Goal: Information Seeking & Learning: Learn about a topic

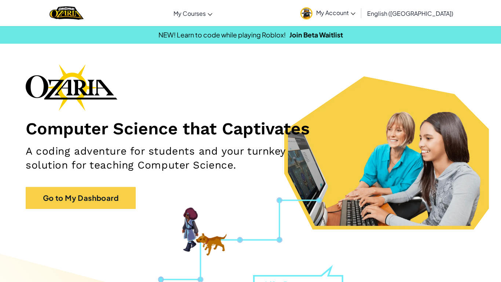
click at [86, 198] on link "Go to My Dashboard" at bounding box center [81, 198] width 110 height 22
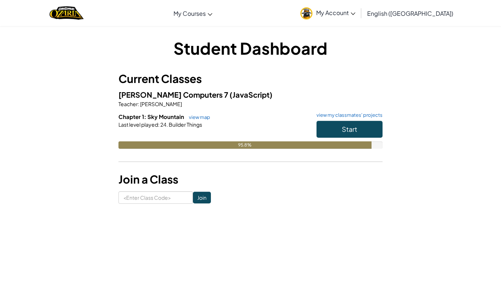
click at [265, 173] on h3 "Join a Class" at bounding box center [250, 179] width 264 height 17
click at [322, 131] on button "Start" at bounding box center [350, 129] width 66 height 17
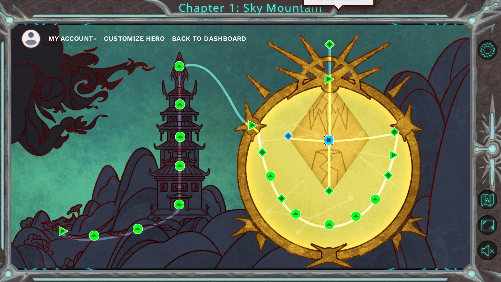
click at [330, 145] on img at bounding box center [329, 140] width 10 height 10
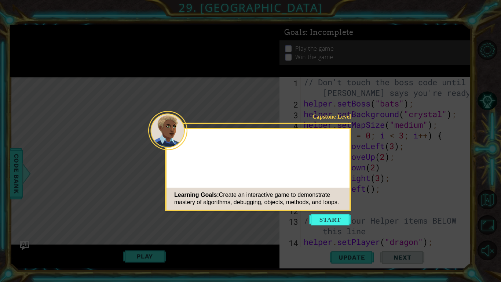
click at [332, 215] on button "Start" at bounding box center [330, 219] width 42 height 12
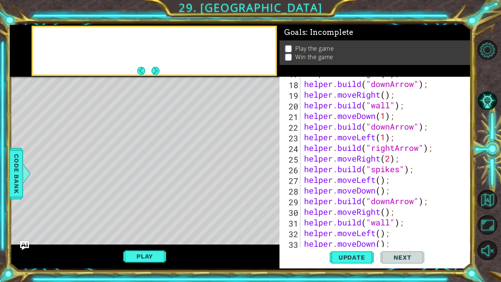
click at [158, 70] on button "Next" at bounding box center [155, 71] width 8 height 8
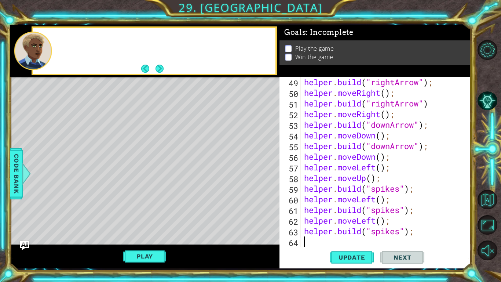
scroll to position [532, 0]
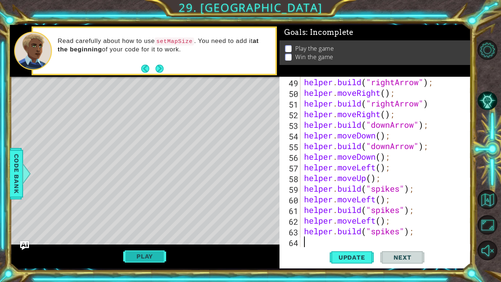
click at [151, 257] on button "Play" at bounding box center [144, 256] width 43 height 14
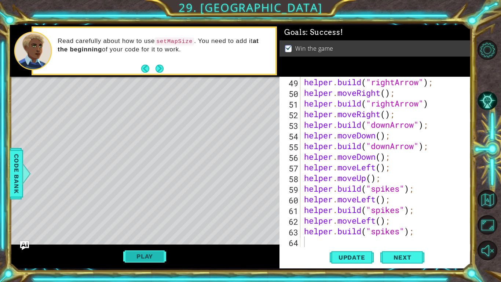
click at [135, 257] on button "Play" at bounding box center [144, 256] width 43 height 14
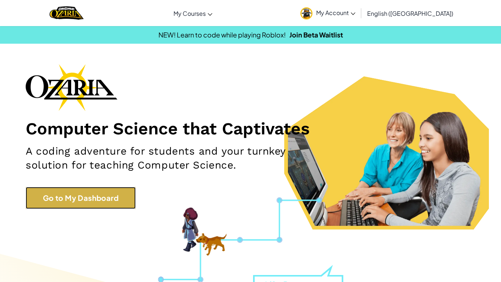
click at [106, 193] on link "Go to My Dashboard" at bounding box center [81, 198] width 110 height 22
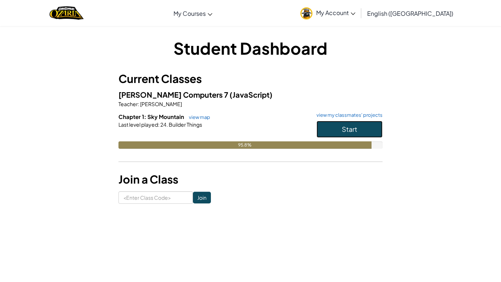
click at [371, 134] on button "Start" at bounding box center [350, 129] width 66 height 17
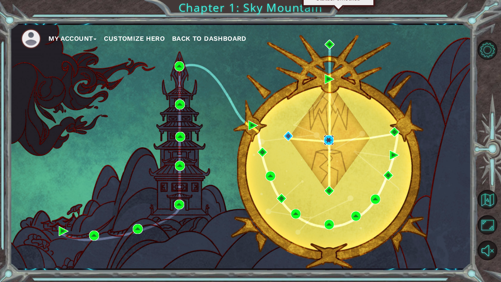
click at [325, 137] on img at bounding box center [329, 140] width 10 height 10
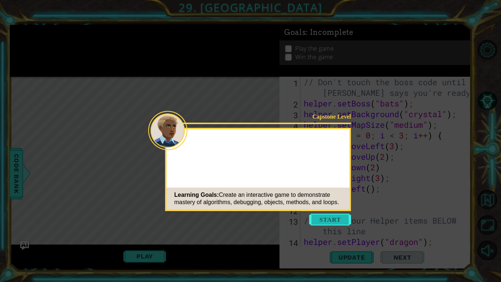
click at [316, 219] on button "Start" at bounding box center [330, 219] width 42 height 12
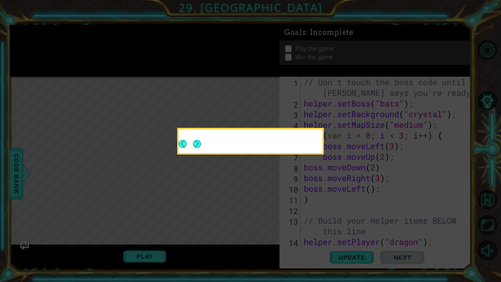
click at [200, 144] on button "Next" at bounding box center [197, 144] width 14 height 14
click at [197, 145] on button "Next" at bounding box center [197, 143] width 9 height 9
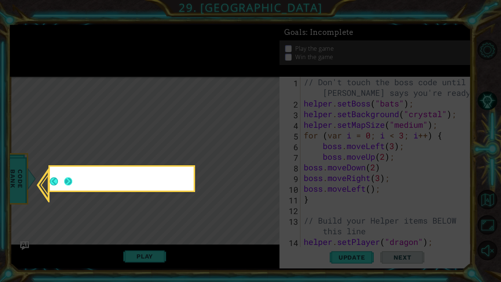
click at [70, 180] on button "Next" at bounding box center [68, 181] width 14 height 14
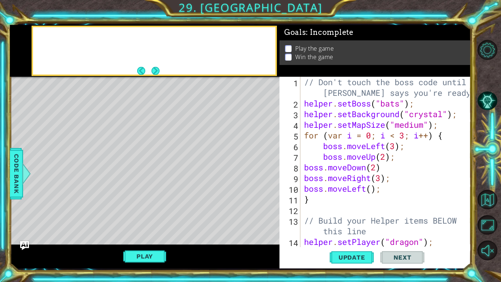
click at [157, 72] on button "Next" at bounding box center [156, 71] width 14 height 14
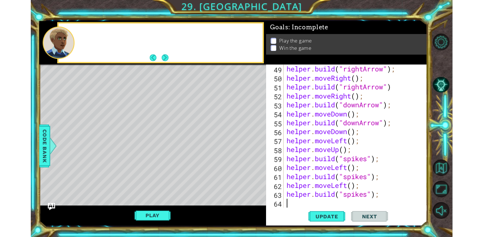
scroll to position [532, 0]
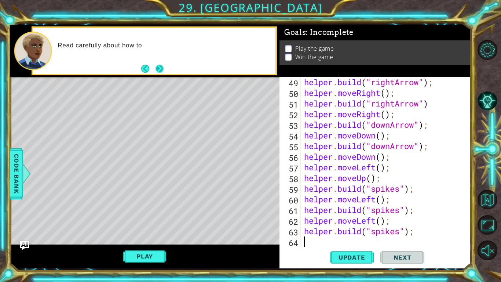
click at [161, 67] on button "Next" at bounding box center [159, 68] width 9 height 9
click at [155, 257] on button "Play" at bounding box center [144, 256] width 43 height 14
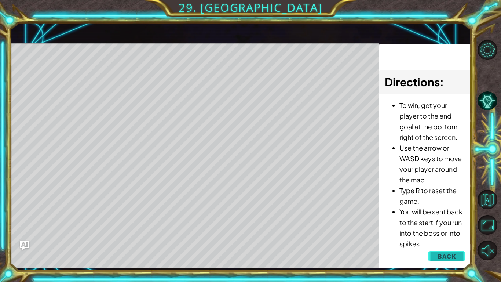
click at [452, 257] on span "Back" at bounding box center [447, 255] width 19 height 7
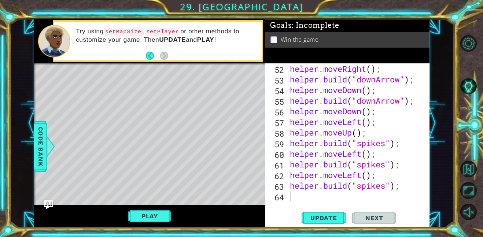
scroll to position [554, 0]
click at [158, 217] on button "Play" at bounding box center [149, 216] width 43 height 14
